Goal: Navigation & Orientation: Find specific page/section

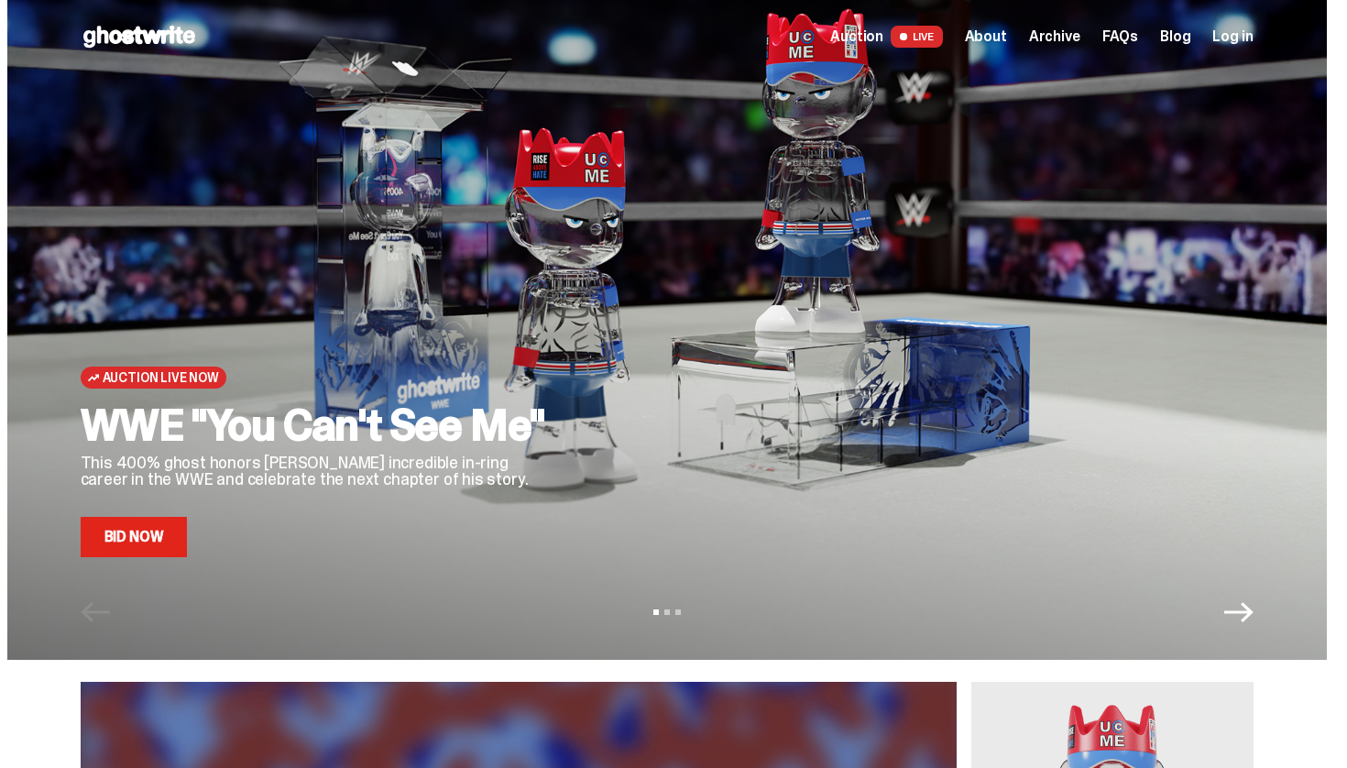
click at [932, 31] on span "LIVE" at bounding box center [917, 37] width 52 height 22
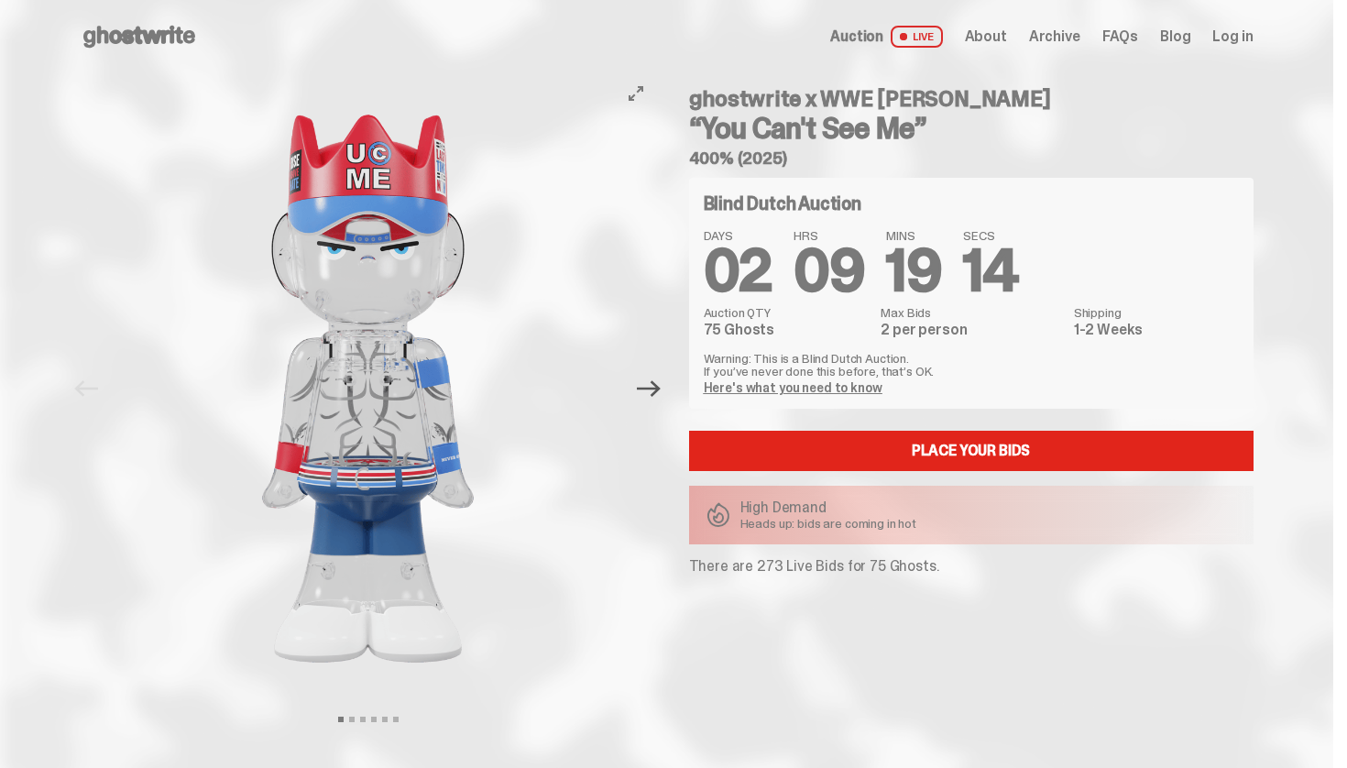
click at [661, 392] on icon "Next" at bounding box center [649, 389] width 24 height 24
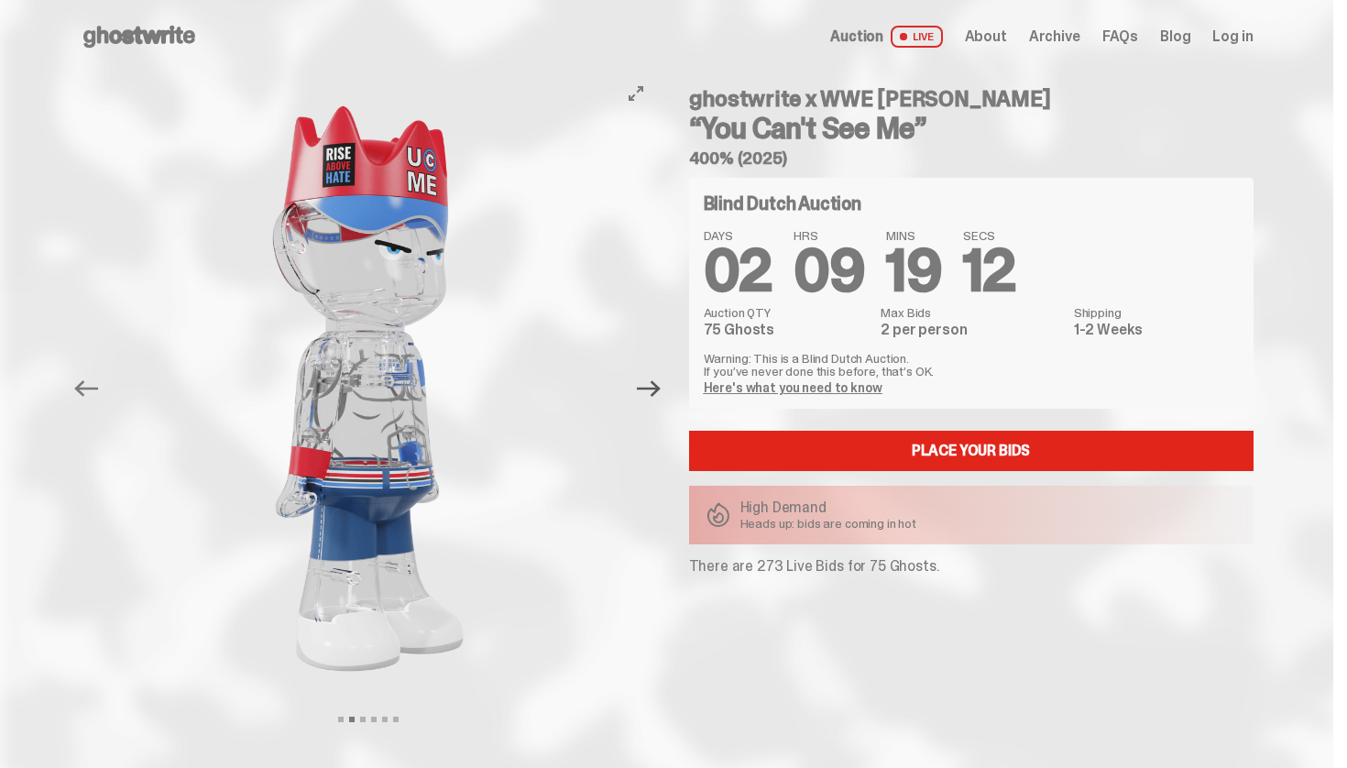
click at [661, 392] on icon "Next" at bounding box center [649, 389] width 24 height 24
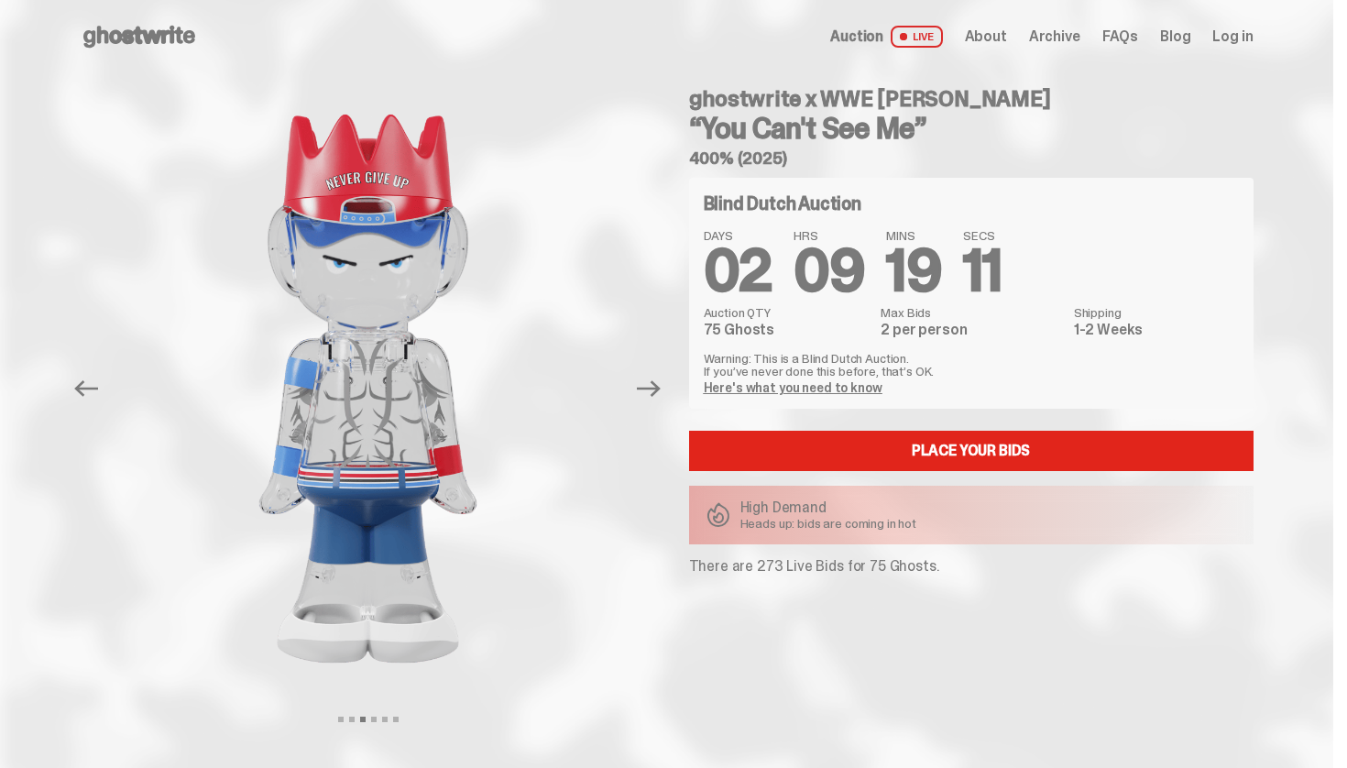
click at [1007, 32] on span "About" at bounding box center [986, 36] width 42 height 15
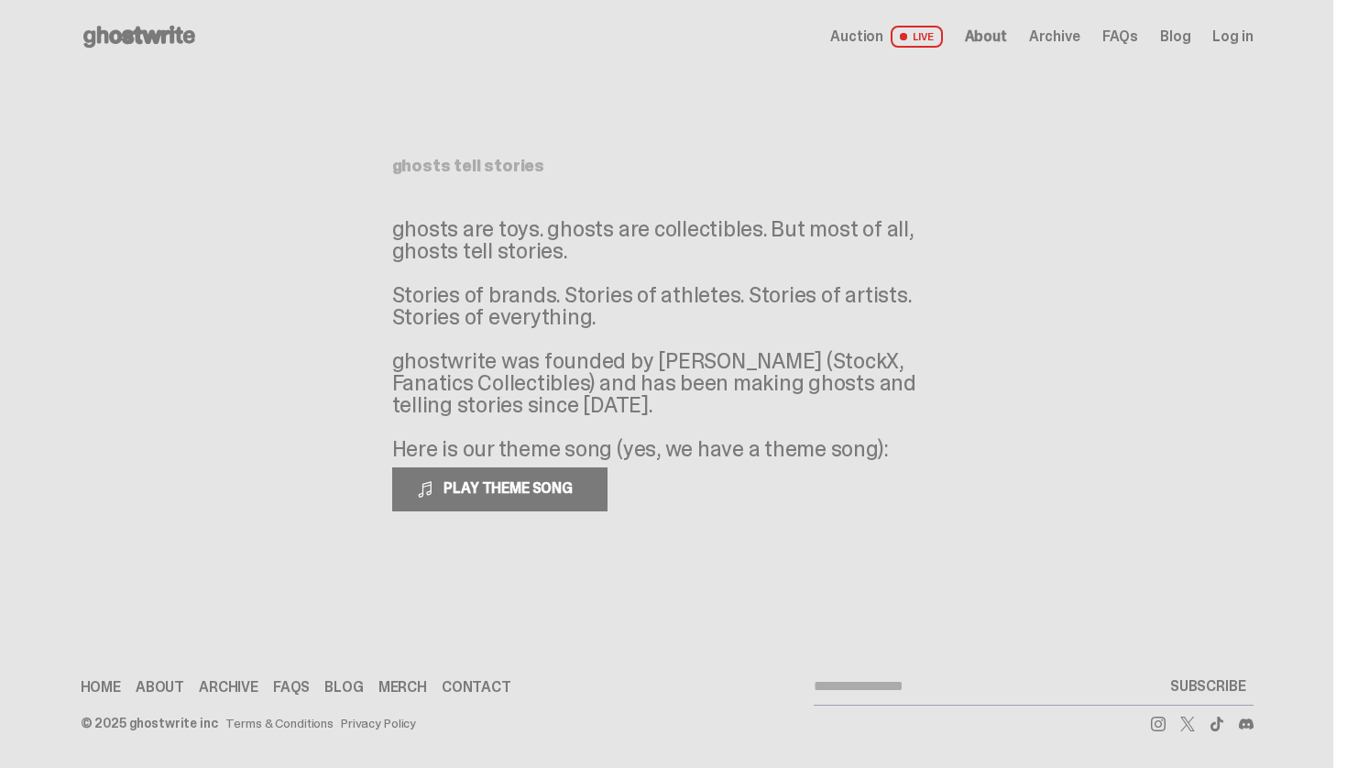
click at [226, 690] on link "Archive" at bounding box center [229, 687] width 60 height 15
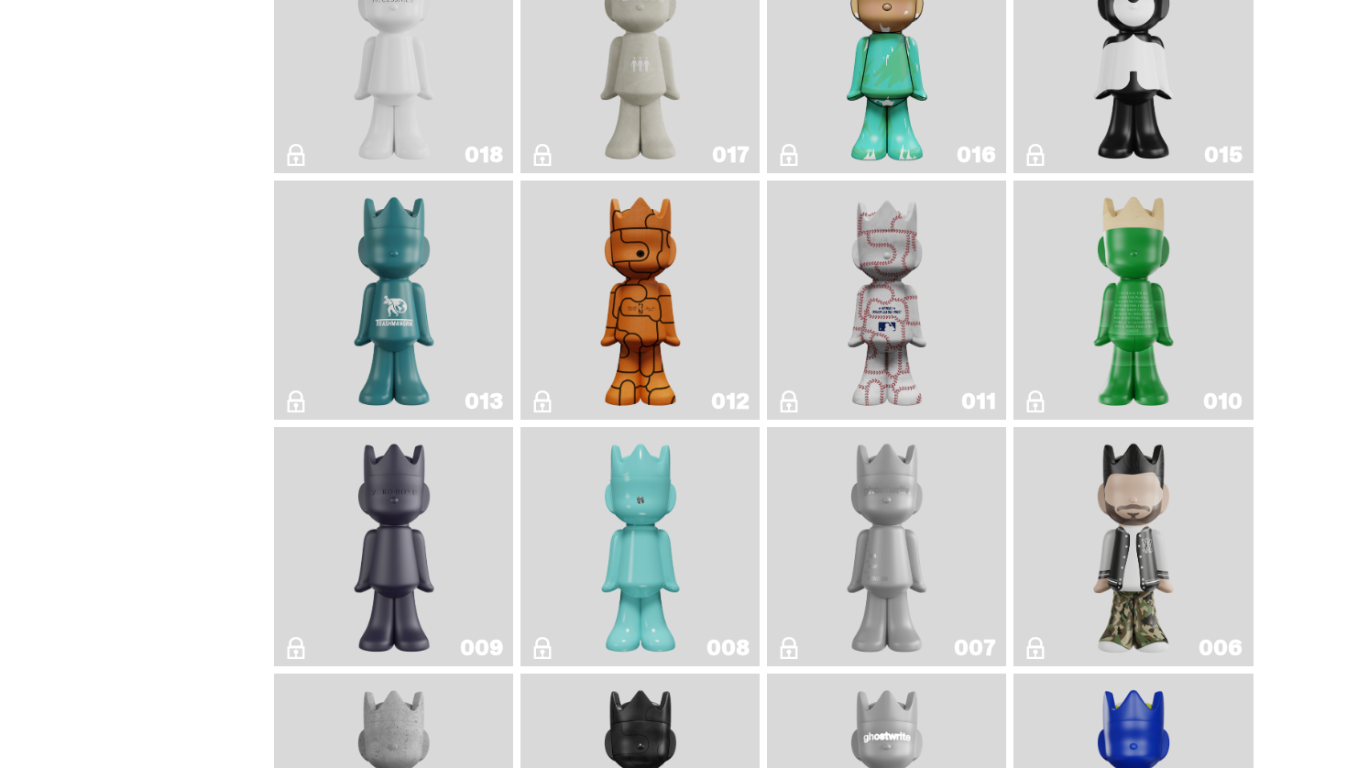
scroll to position [3251, 0]
